Goal: Entertainment & Leisure: Consume media (video, audio)

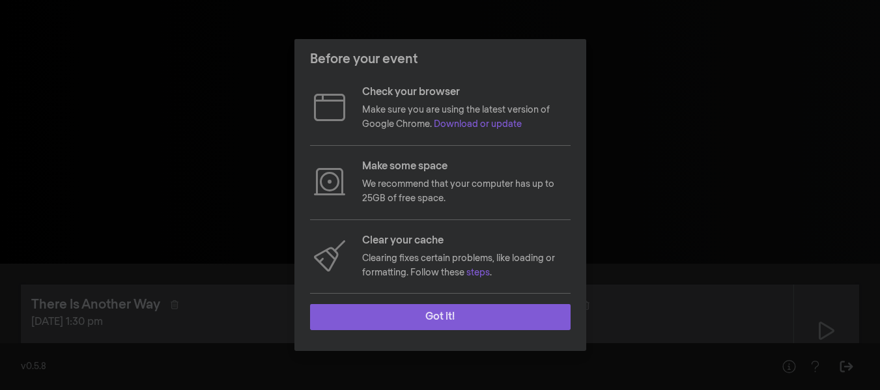
click at [421, 319] on button "Got it!" at bounding box center [440, 317] width 261 height 26
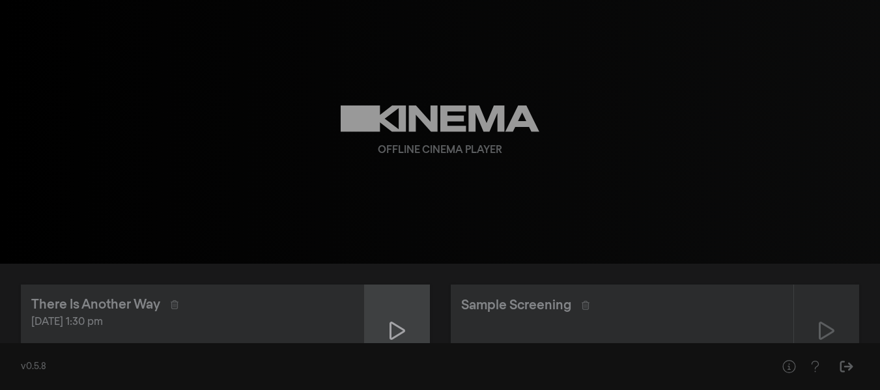
click at [390, 327] on icon at bounding box center [398, 331] width 16 height 18
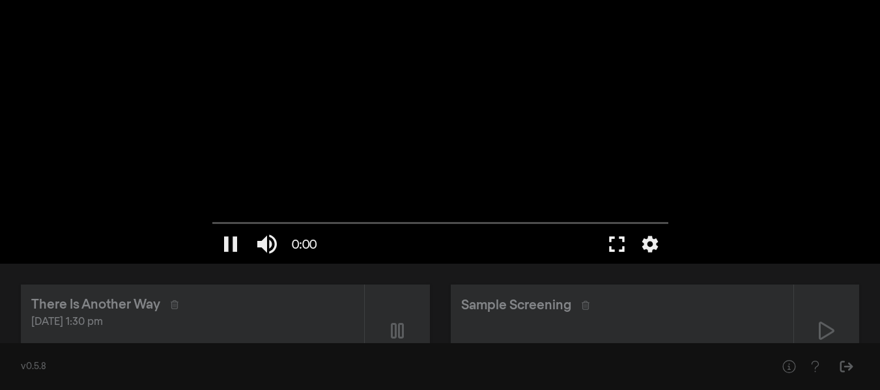
drag, startPoint x: 617, startPoint y: 248, endPoint x: 623, endPoint y: 322, distance: 73.8
click at [617, 249] on button "fullscreen" at bounding box center [617, 244] width 36 height 39
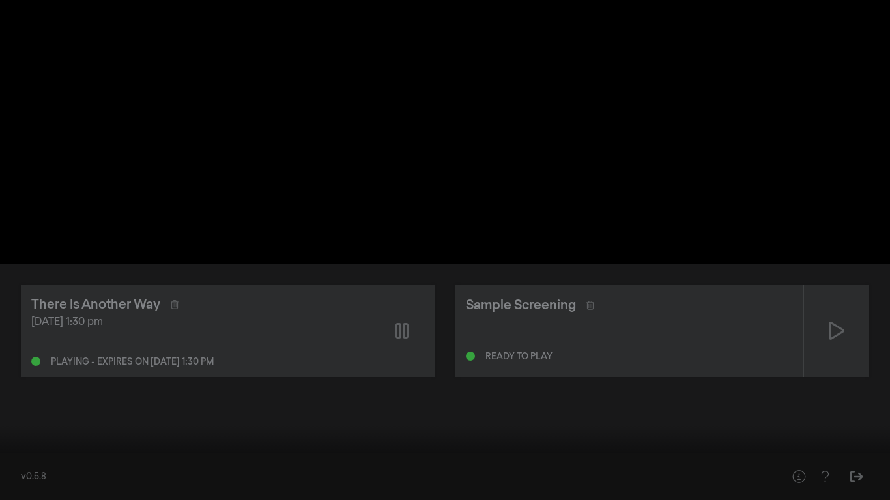
click at [838, 390] on button "fullscreen_exit" at bounding box center [832, 480] width 36 height 39
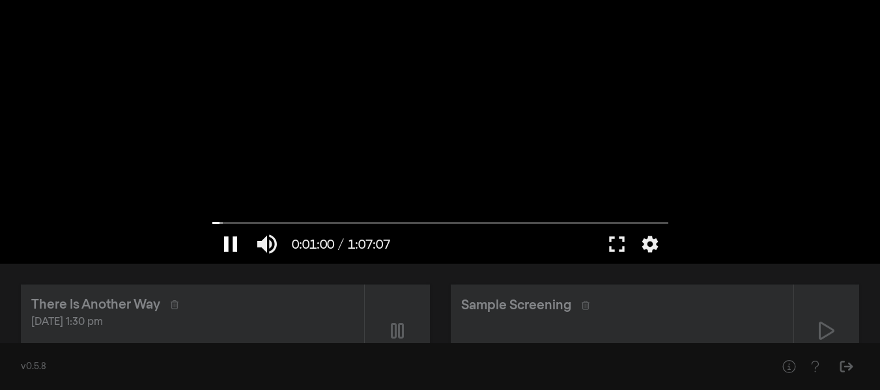
click at [236, 247] on button "pause" at bounding box center [230, 244] width 36 height 39
drag, startPoint x: 220, startPoint y: 227, endPoint x: 203, endPoint y: 225, distance: 17.0
click at [203, 225] on div "play_arrow 0:01:00 / 1:07:07 volume_up fullscreen settings closed_caption Capti…" at bounding box center [440, 132] width 880 height 264
click at [214, 224] on input "Seek" at bounding box center [440, 223] width 456 height 8
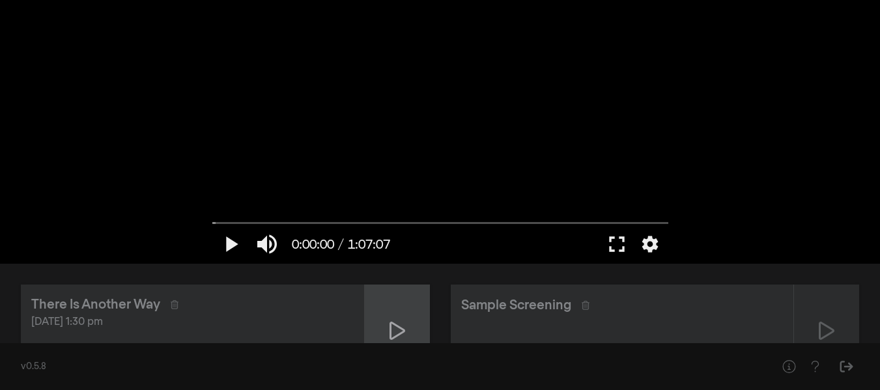
drag, startPoint x: 391, startPoint y: 336, endPoint x: 403, endPoint y: 335, distance: 12.4
click at [398, 336] on icon at bounding box center [398, 331] width 16 height 18
drag, startPoint x: 625, startPoint y: 250, endPoint x: 625, endPoint y: 327, distance: 76.9
click at [625, 248] on button "fullscreen" at bounding box center [617, 244] width 36 height 39
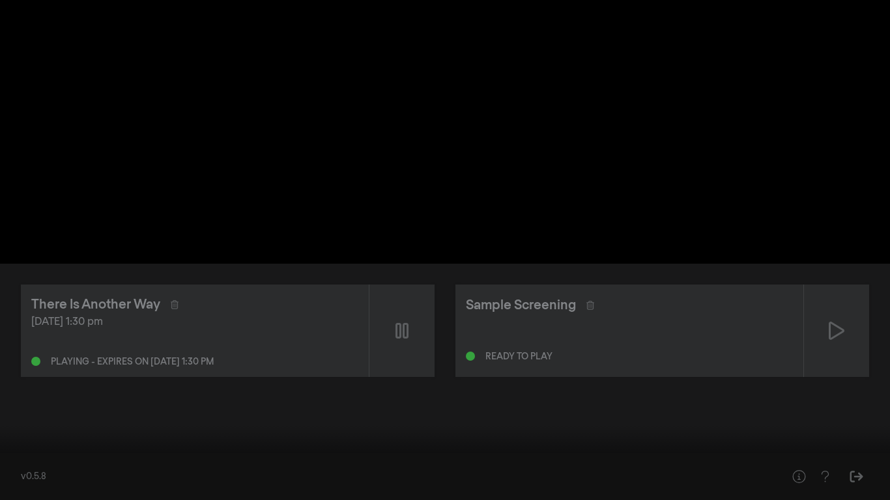
click at [35, 390] on button "pause" at bounding box center [25, 480] width 36 height 39
drag, startPoint x: 57, startPoint y: 461, endPoint x: 2, endPoint y: 455, distance: 55.1
click at [7, 390] on input "Seek" at bounding box center [445, 459] width 877 height 8
type input "0.083416"
